Goal: Navigation & Orientation: Find specific page/section

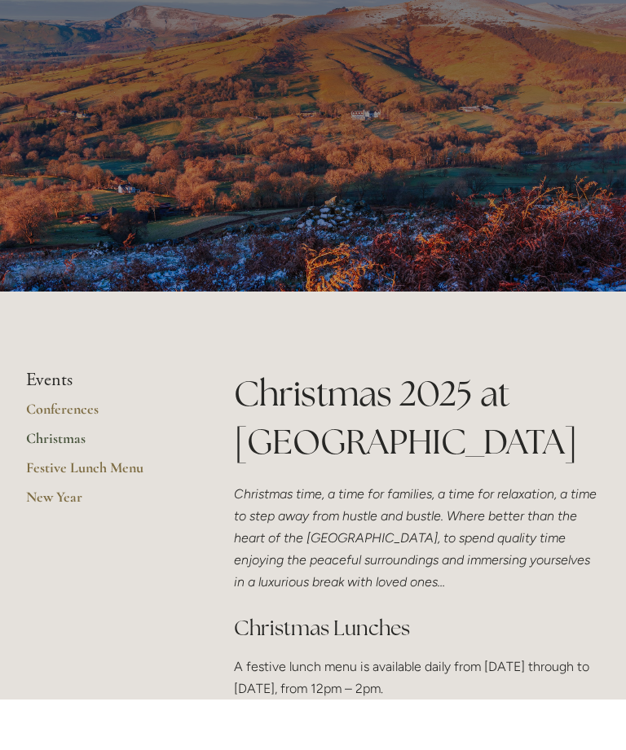
scroll to position [50, 0]
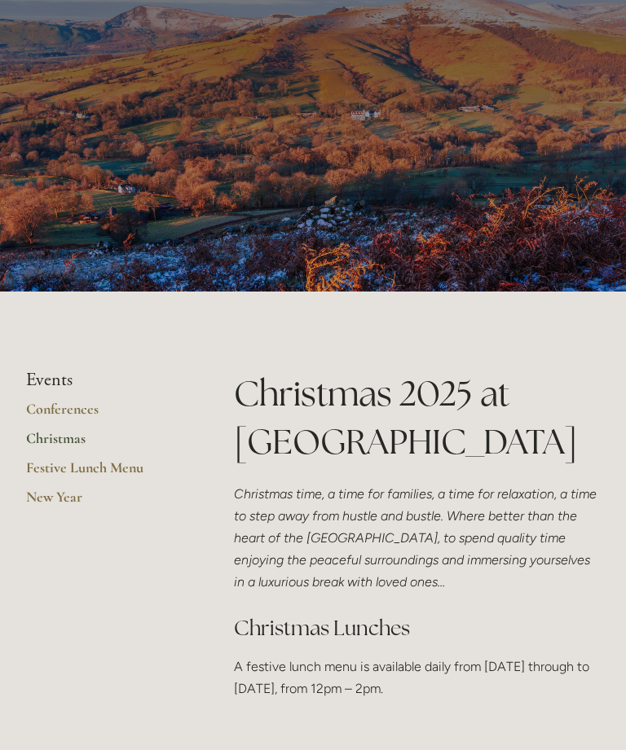
click at [99, 463] on link "Festive Lunch Menu" at bounding box center [104, 473] width 156 height 29
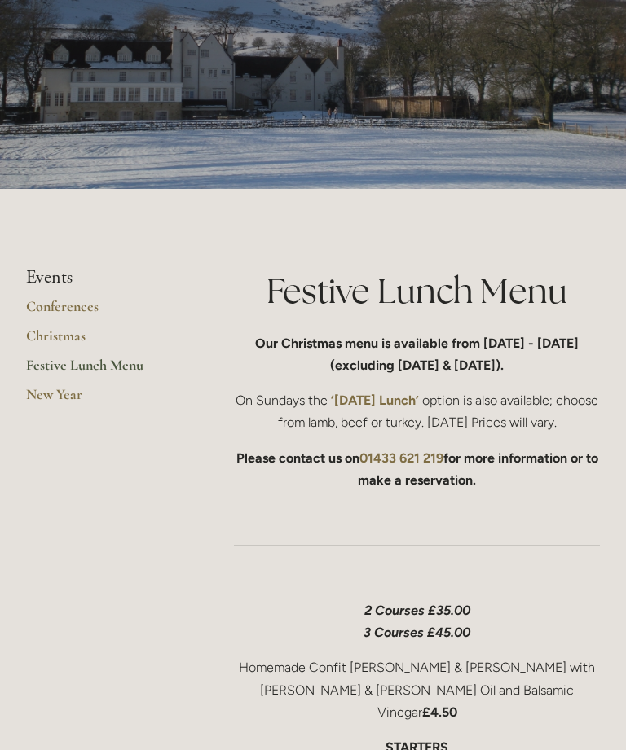
scroll to position [147, 0]
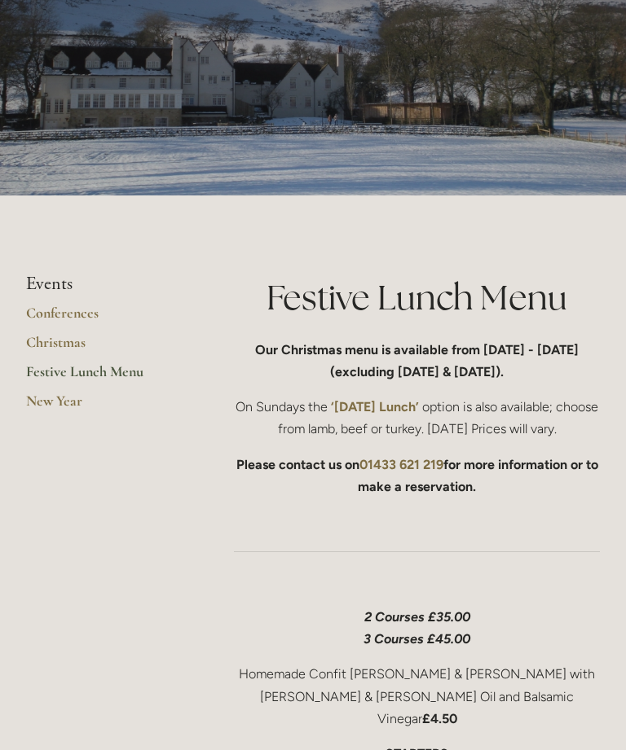
click at [60, 405] on link "New Year" at bounding box center [104, 406] width 156 height 29
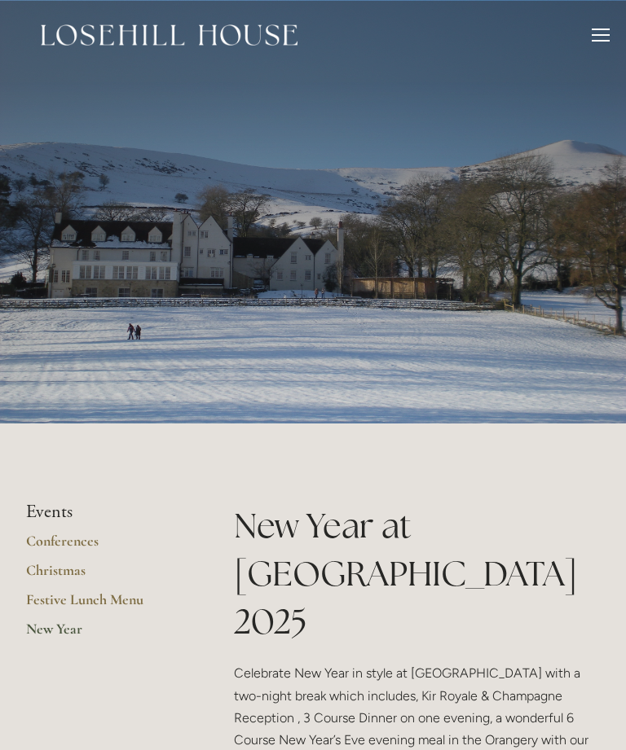
click at [594, 33] on div at bounding box center [600, 38] width 18 height 18
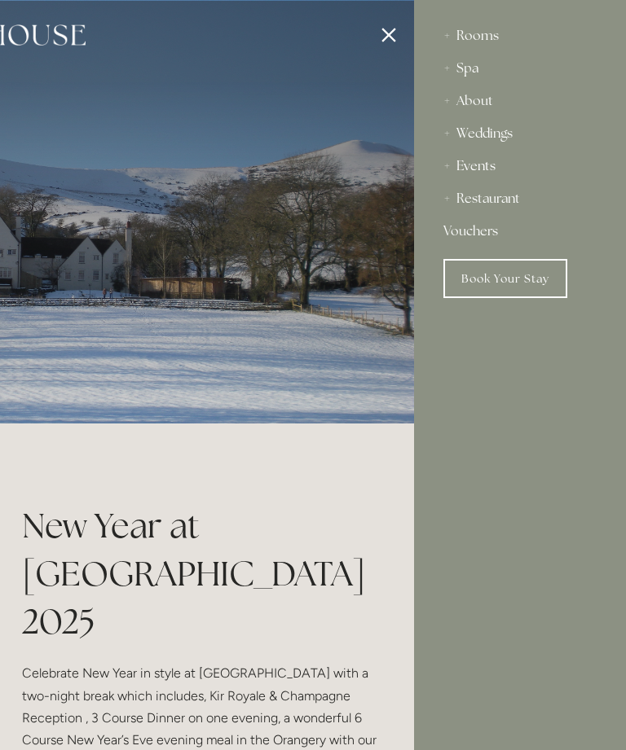
click at [508, 201] on div "Restaurant" at bounding box center [519, 198] width 153 height 33
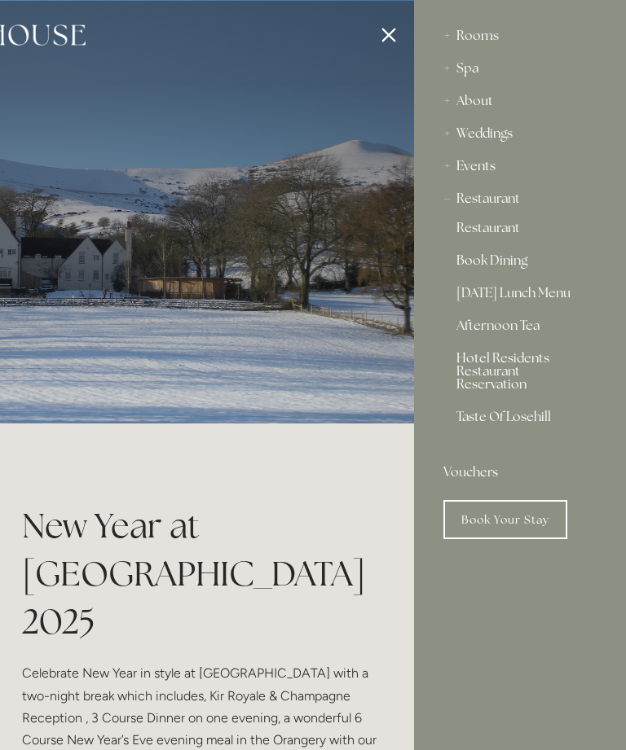
click at [511, 232] on link "Restaurant" at bounding box center [519, 232] width 127 height 20
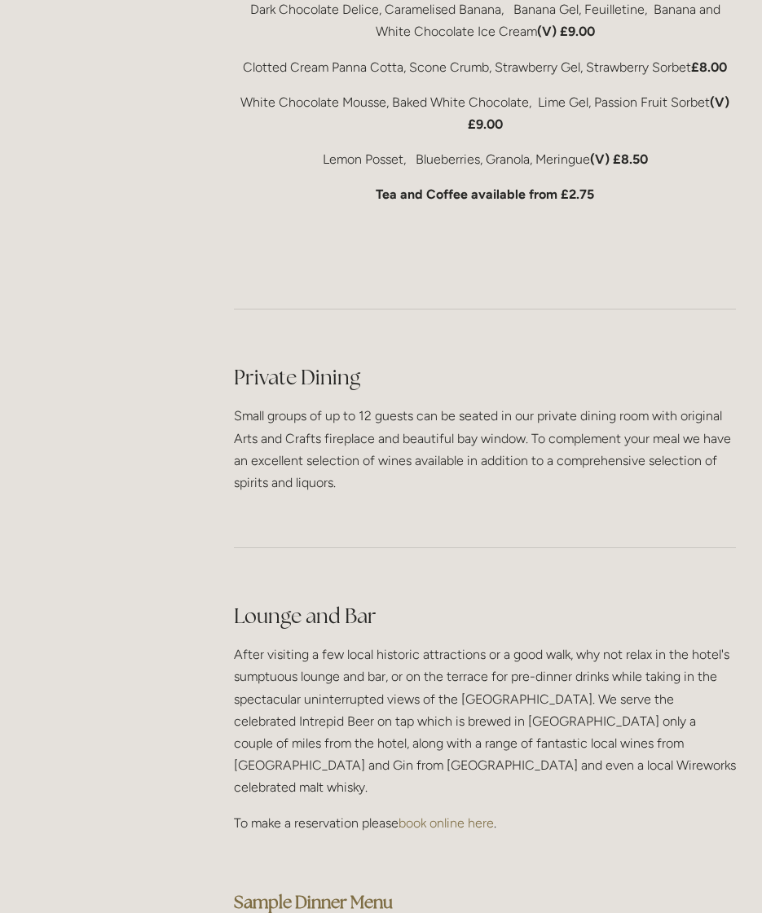
scroll to position [3672, 0]
